Goal: Information Seeking & Learning: Understand process/instructions

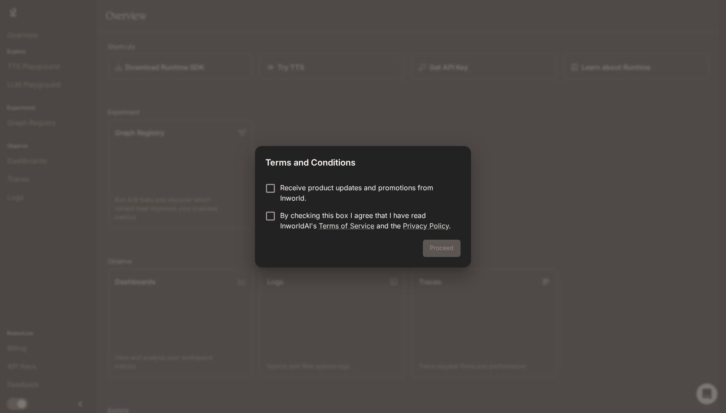
click at [298, 217] on p "By checking this box I agree that I have read InworldAI's Terms of Service and …" at bounding box center [366, 220] width 173 height 21
click at [437, 248] on button "Proceed" at bounding box center [442, 248] width 38 height 17
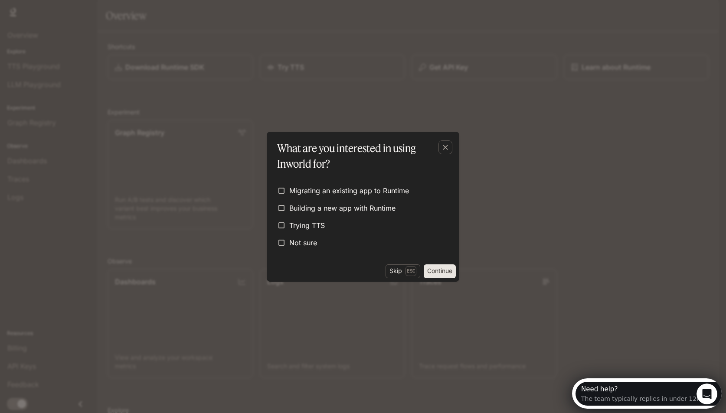
click at [449, 136] on div "What are you interested in using Inworld for?" at bounding box center [363, 152] width 193 height 40
click at [449, 141] on div "button" at bounding box center [445, 147] width 14 height 14
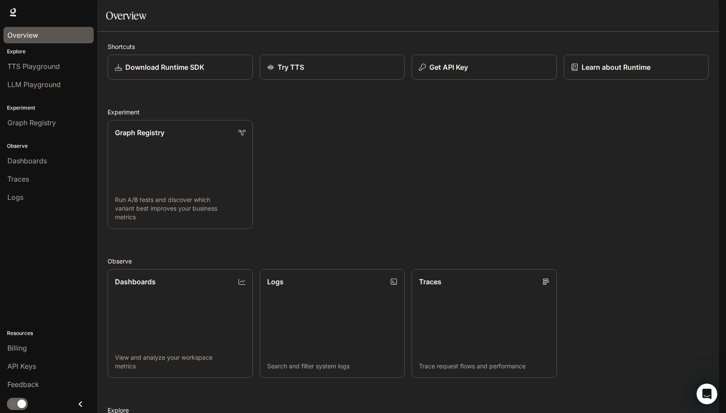
click at [54, 41] on link "Overview" at bounding box center [48, 35] width 90 height 16
click at [48, 37] on div "Overview" at bounding box center [48, 35] width 82 height 10
click at [594, 72] on p "Learn about Runtime" at bounding box center [616, 67] width 70 height 10
